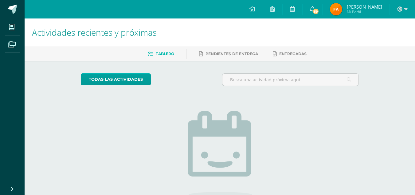
click at [369, 7] on span "Fátima Sofía" at bounding box center [364, 7] width 35 height 6
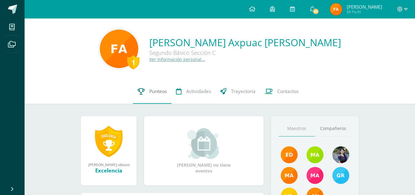
click at [147, 95] on link "Punteos" at bounding box center [152, 91] width 38 height 25
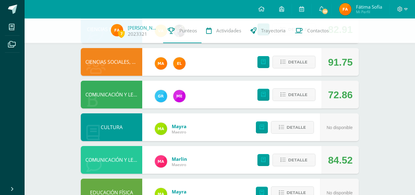
scroll to position [211, 0]
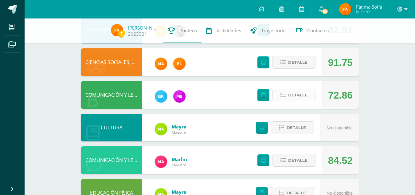
click at [295, 99] on span "Detalle" at bounding box center [297, 94] width 19 height 11
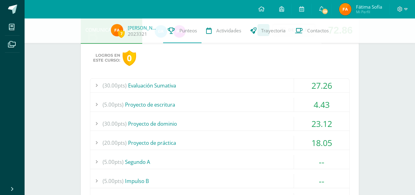
scroll to position [277, 0]
